Goal: Transaction & Acquisition: Book appointment/travel/reservation

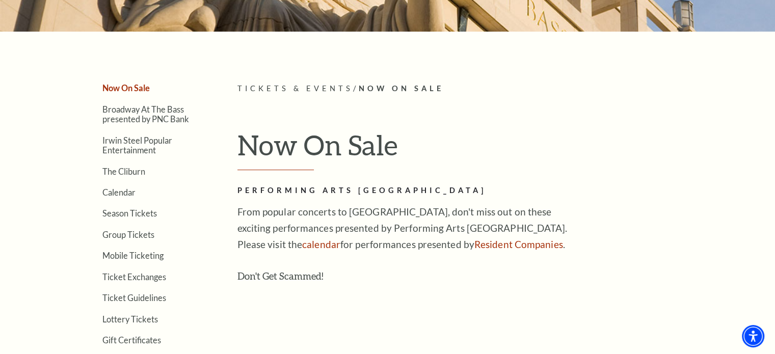
scroll to position [204, 0]
click at [142, 108] on link "Broadway At The Bass presented by PNC Bank" at bounding box center [145, 114] width 87 height 19
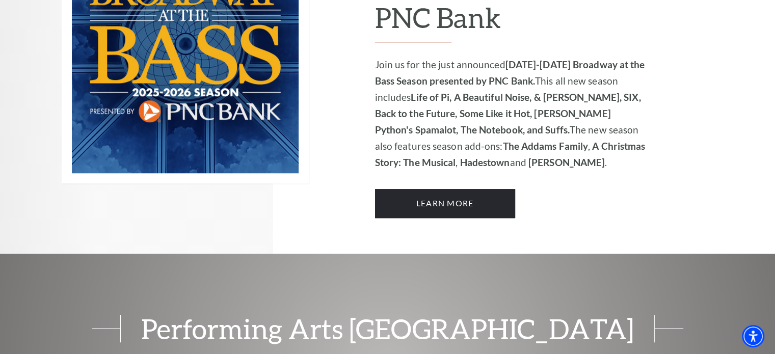
scroll to position [797, 0]
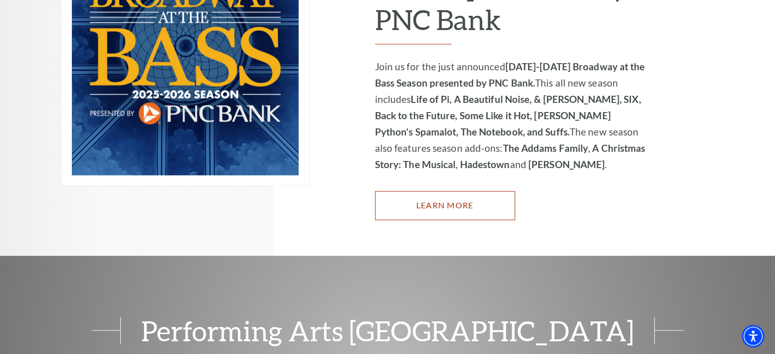
click at [462, 191] on link "Learn More" at bounding box center [445, 205] width 140 height 29
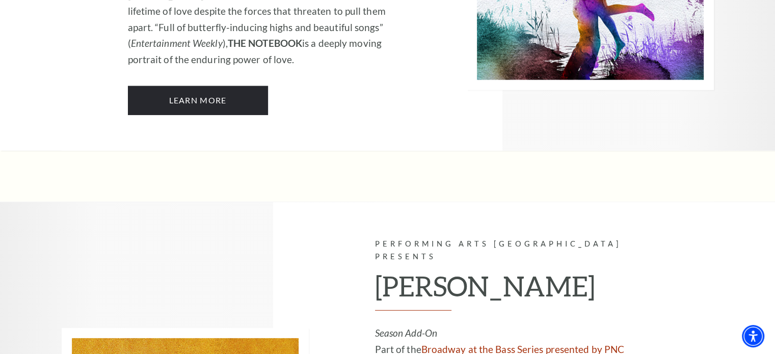
scroll to position [6627, 0]
